Goal: Communication & Community: Answer question/provide support

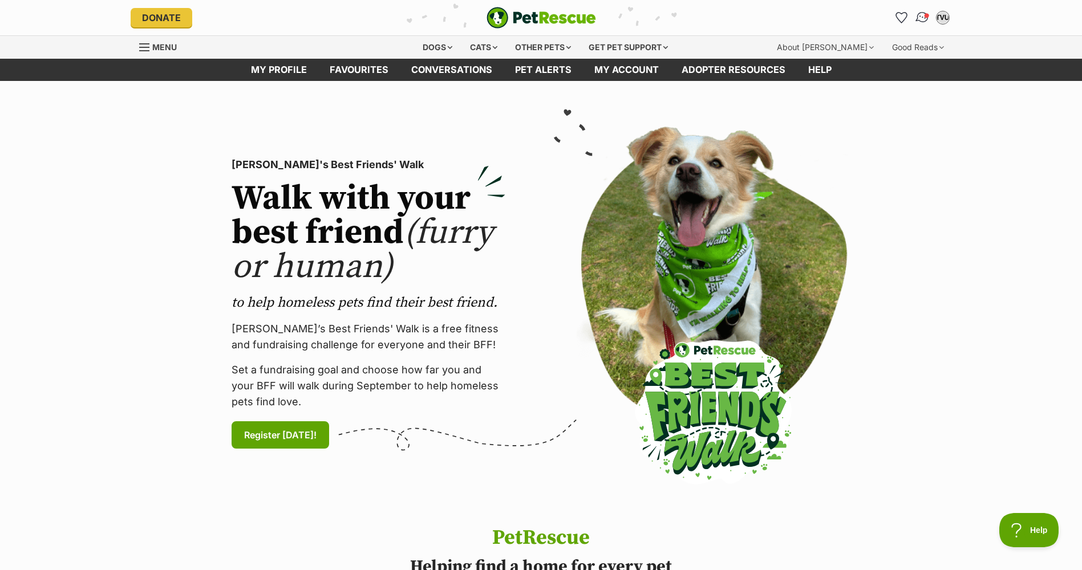
click at [921, 19] on img "Conversations" at bounding box center [921, 17] width 15 height 15
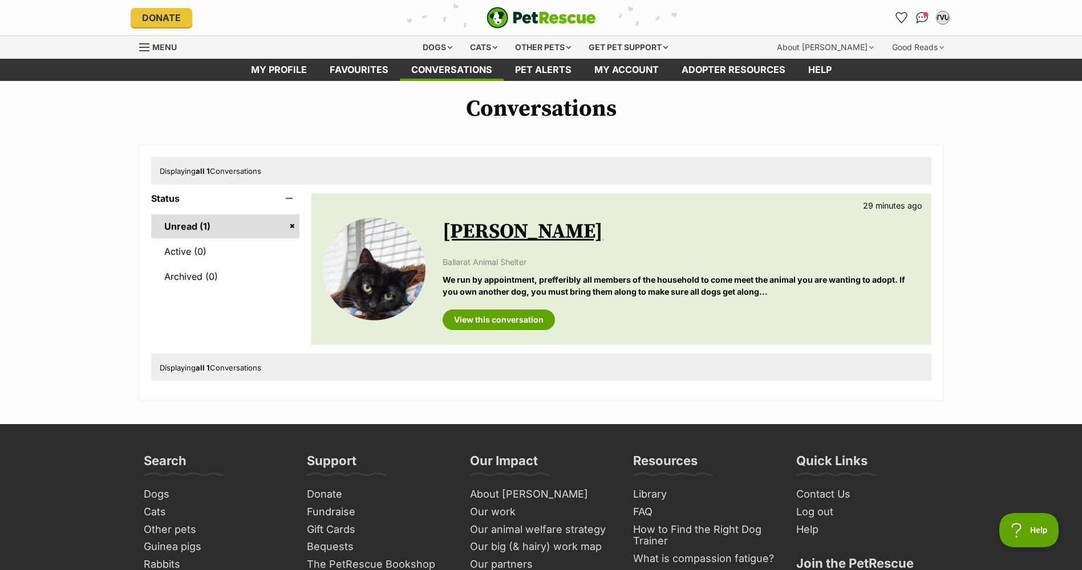
click at [207, 224] on link "Unread (1)" at bounding box center [225, 226] width 149 height 24
click at [523, 319] on link "View this conversation" at bounding box center [499, 320] width 112 height 21
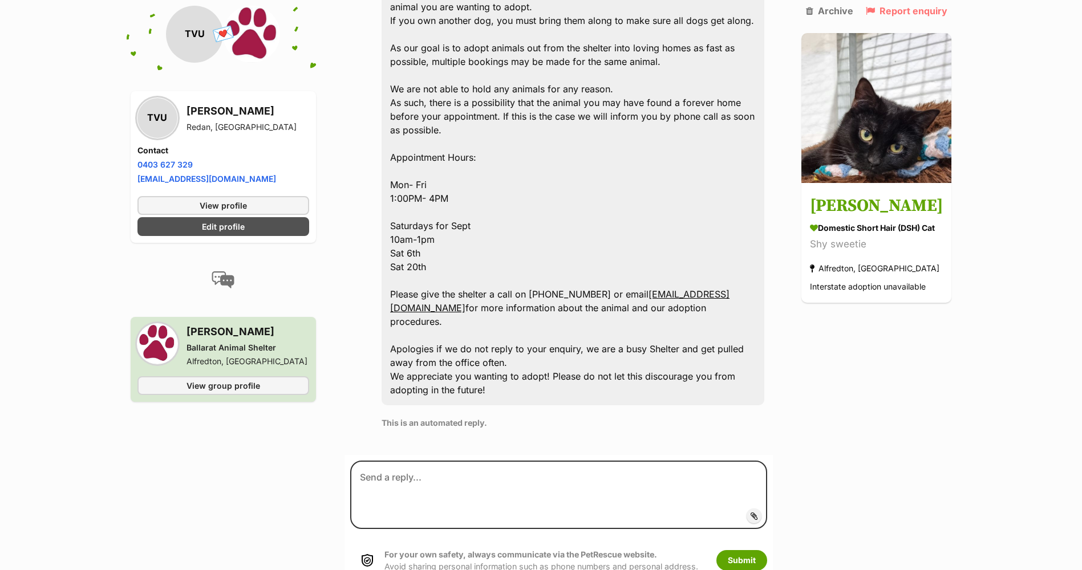
scroll to position [465, 0]
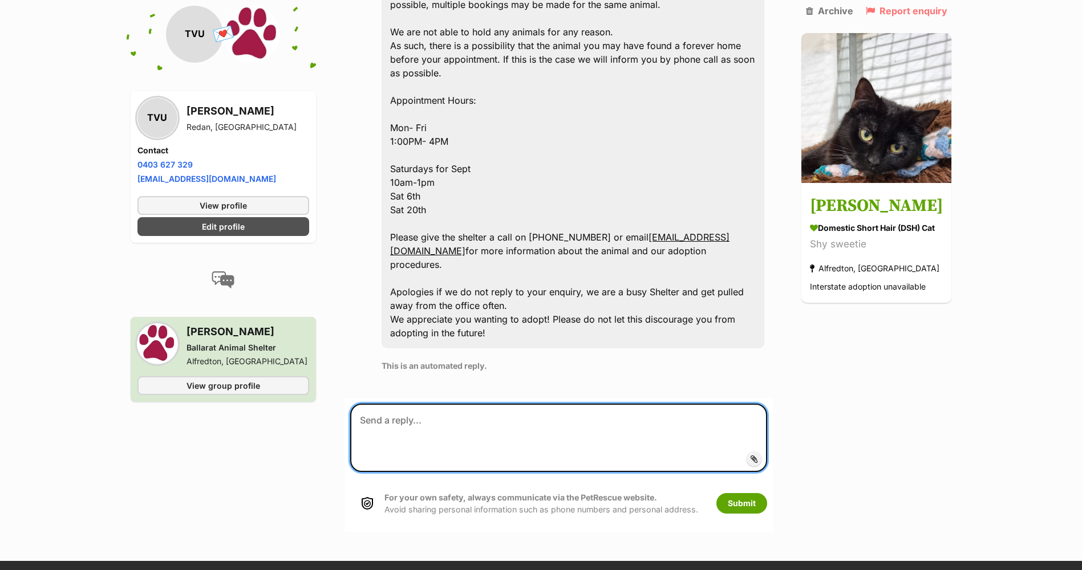
click at [541, 412] on textarea at bounding box center [558, 438] width 417 height 68
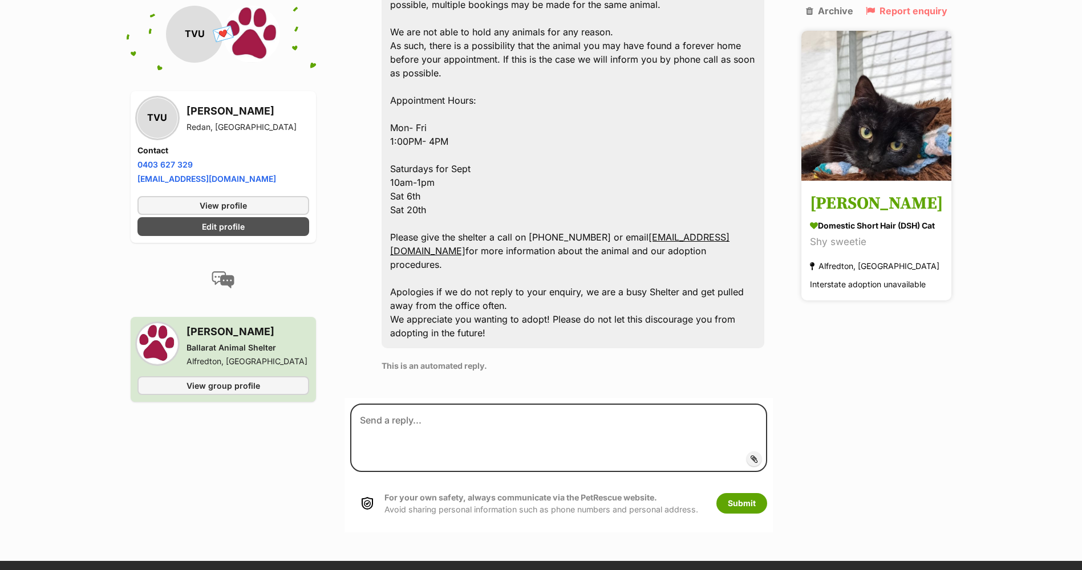
click at [873, 147] on img at bounding box center [876, 106] width 150 height 150
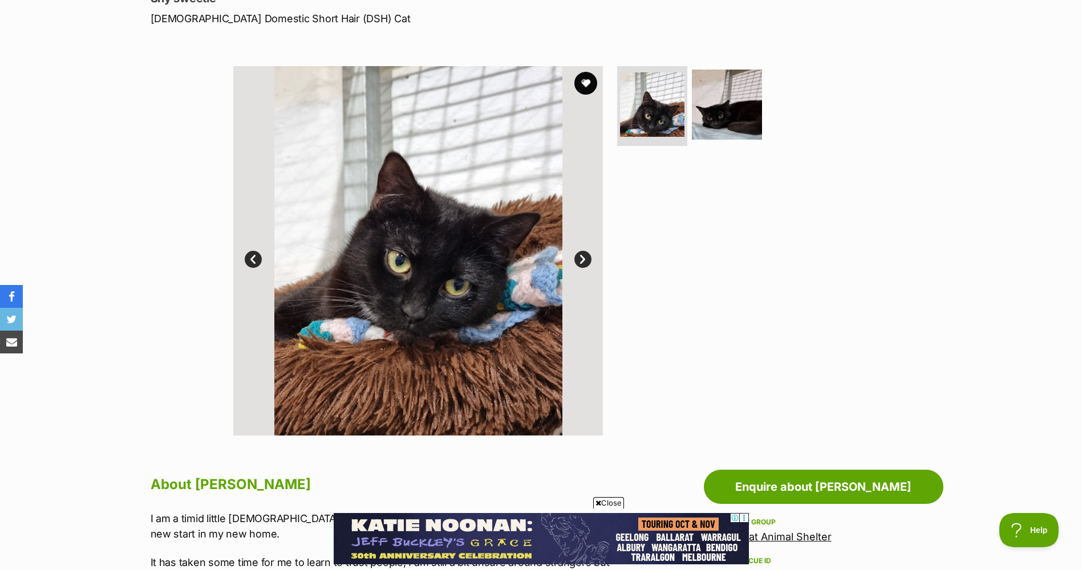
click at [586, 257] on link "Next" at bounding box center [582, 259] width 17 height 17
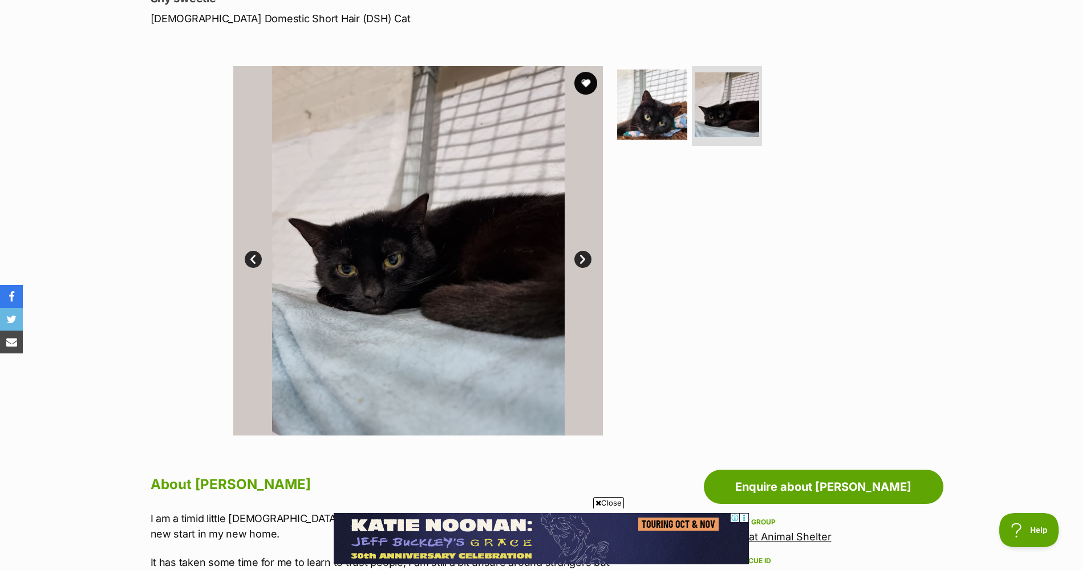
click at [250, 260] on link "Prev" at bounding box center [253, 259] width 17 height 17
